Goal: Transaction & Acquisition: Subscribe to service/newsletter

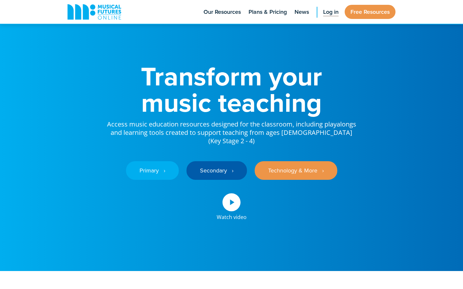
click at [333, 12] on span "Log in" at bounding box center [330, 12] width 15 height 9
click at [325, 12] on span "Log in" at bounding box center [330, 12] width 15 height 9
click at [266, 13] on span "Plans & Pricing" at bounding box center [267, 12] width 38 height 9
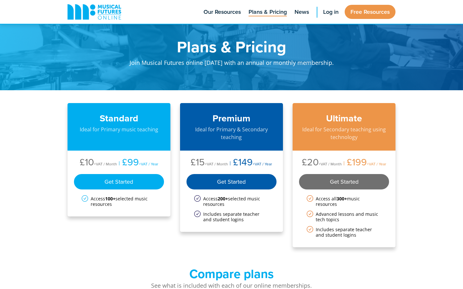
click at [358, 183] on div "Get Started" at bounding box center [344, 181] width 90 height 15
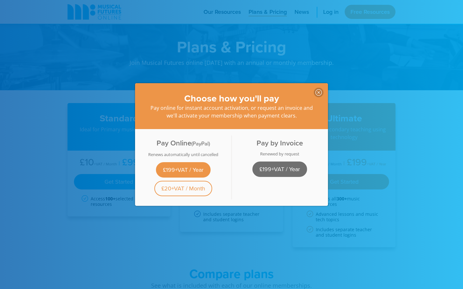
click at [277, 168] on link "£199+VAT / Year" at bounding box center [279, 169] width 55 height 15
